Goal: Task Accomplishment & Management: Use online tool/utility

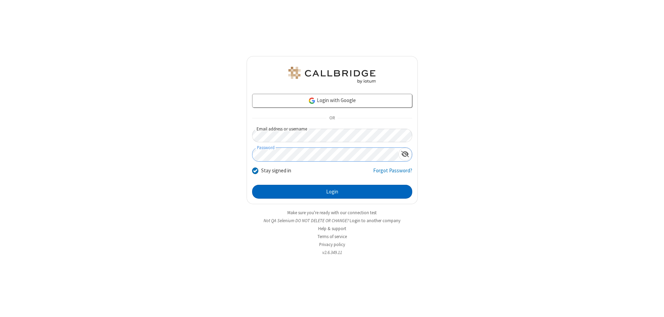
click at [332, 192] on button "Login" at bounding box center [332, 192] width 160 height 14
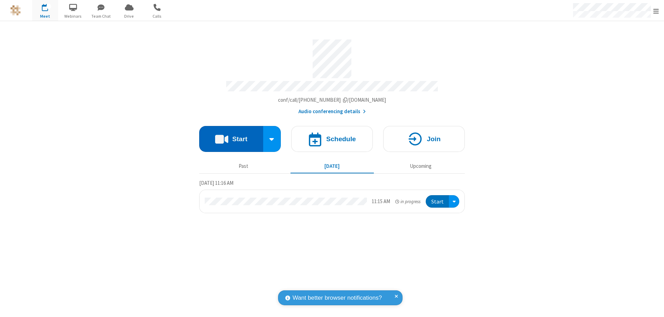
click at [231, 136] on button "Start" at bounding box center [231, 139] width 64 height 26
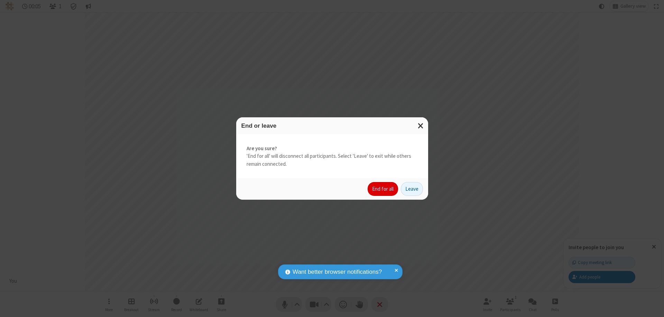
click at [383, 189] on button "End for all" at bounding box center [383, 189] width 30 height 14
